Goal: Task Accomplishment & Management: Manage account settings

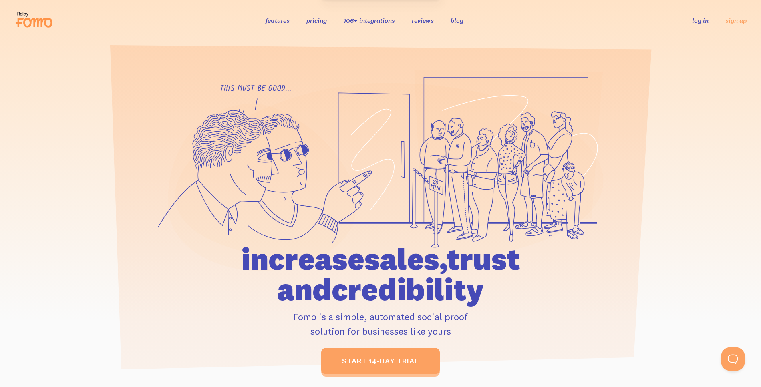
click at [698, 14] on div "features pricing 106+ integrations reviews blog log in sign up log in sign up" at bounding box center [380, 21] width 732 height 22
click at [702, 22] on link "log in" at bounding box center [700, 20] width 16 height 8
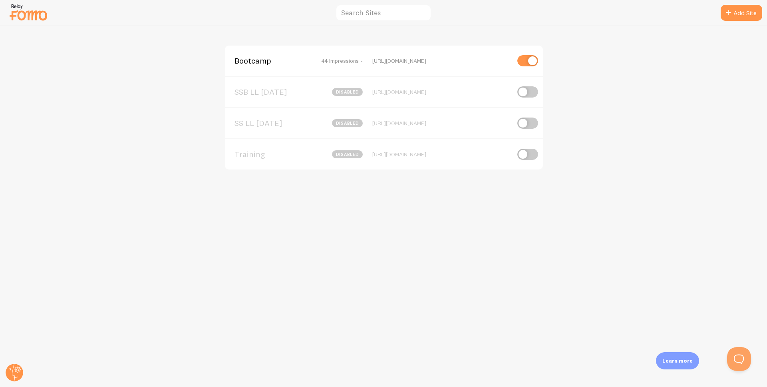
click at [252, 62] on span "Bootcamp" at bounding box center [266, 60] width 64 height 7
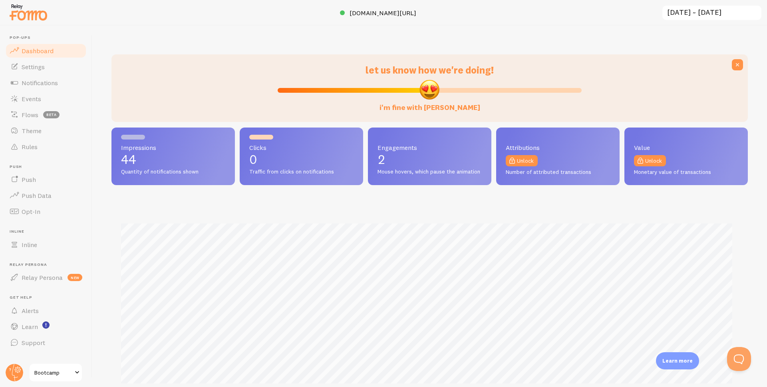
scroll to position [210, 630]
click at [16, 369] on circle at bounding box center [15, 373] width 18 height 18
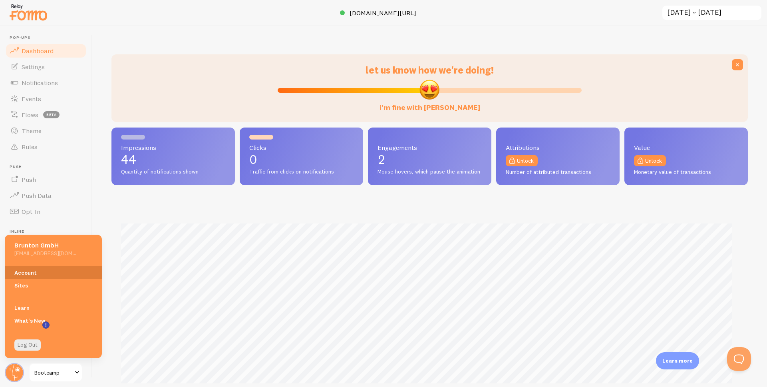
click at [22, 270] on link "Account" at bounding box center [53, 272] width 97 height 13
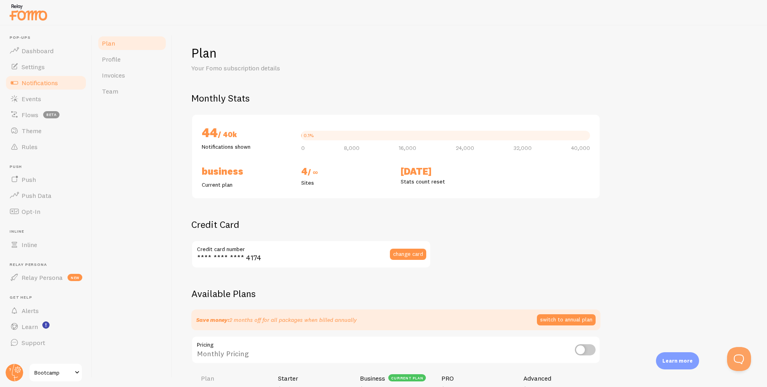
click at [49, 81] on span "Notifications" at bounding box center [40, 83] width 36 height 8
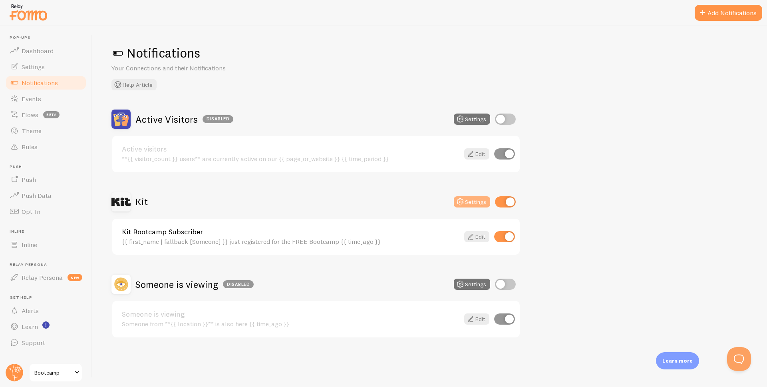
click at [469, 204] on button "Settings" at bounding box center [472, 201] width 36 height 11
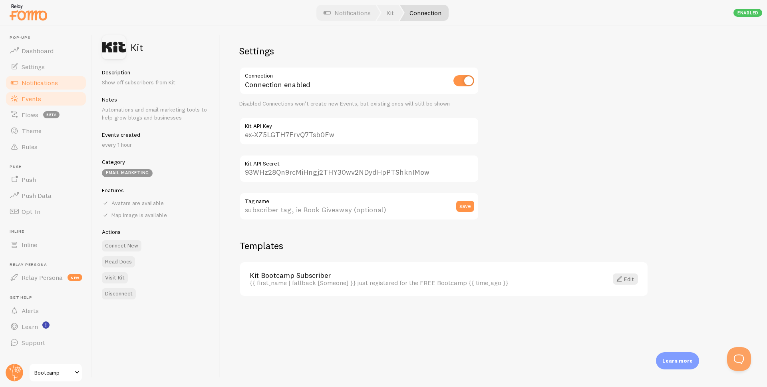
click at [43, 95] on link "Events" at bounding box center [46, 99] width 82 height 16
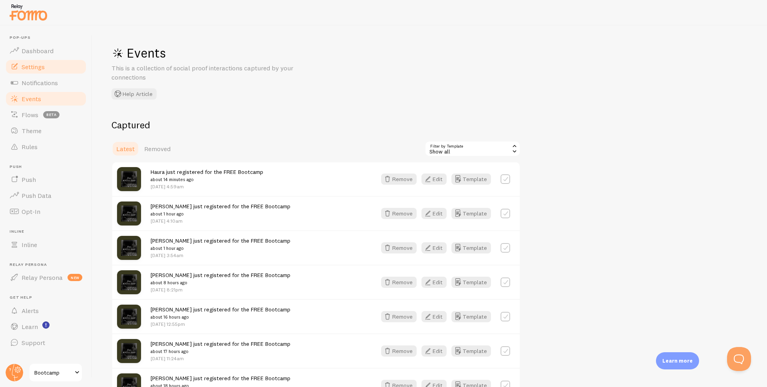
click at [46, 66] on link "Settings" at bounding box center [46, 67] width 82 height 16
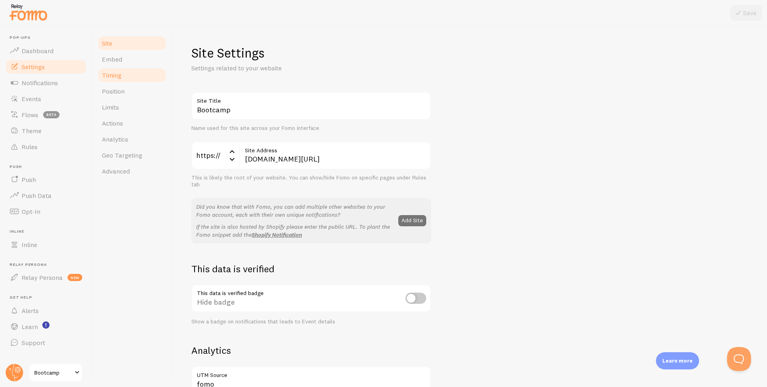
click at [134, 74] on link "Timing" at bounding box center [132, 75] width 70 height 16
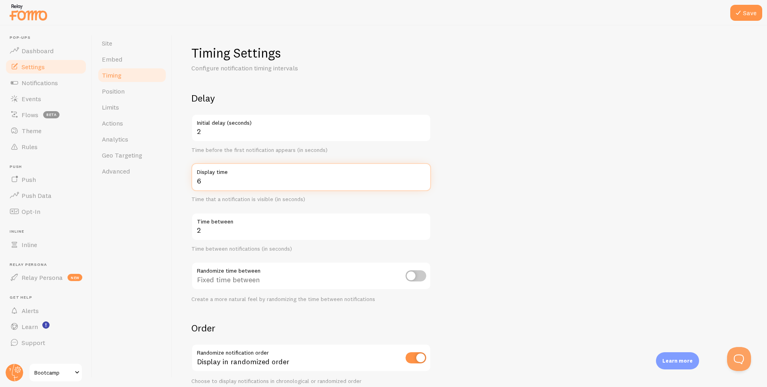
click at [422, 179] on input "6" at bounding box center [311, 177] width 240 height 28
click at [422, 179] on input "7" at bounding box center [311, 177] width 240 height 28
type input "8"
click at [422, 179] on input "8" at bounding box center [311, 177] width 240 height 28
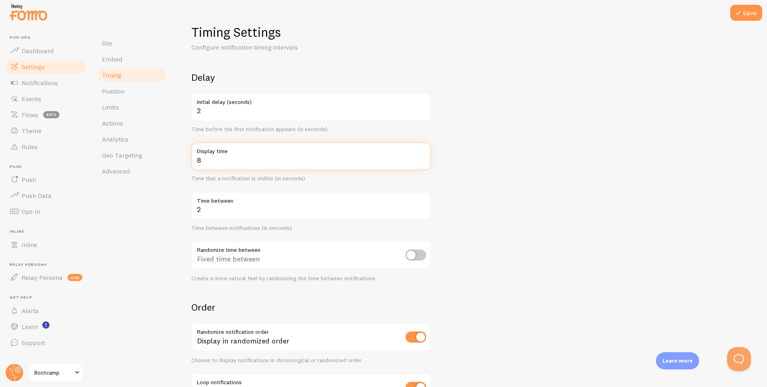
scroll to position [22, 0]
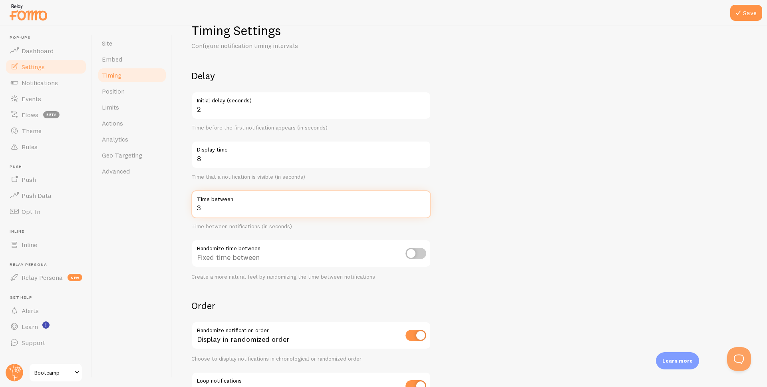
click at [421, 204] on input "3" at bounding box center [311, 204] width 240 height 28
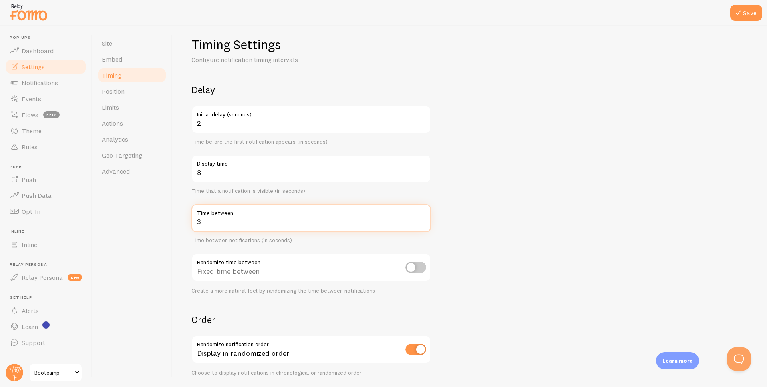
scroll to position [2, 0]
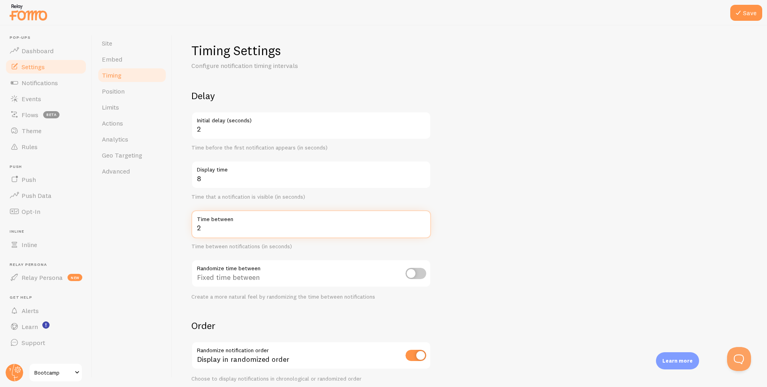
type input "2"
click at [424, 231] on input "2" at bounding box center [311, 224] width 240 height 28
click at [627, 154] on form "Delay 2 Initial delay (seconds) Time before the first notification appears (in …" at bounding box center [469, 260] width 556 height 343
click at [744, 20] on button "Save" at bounding box center [746, 13] width 32 height 16
